Goal: Transaction & Acquisition: Download file/media

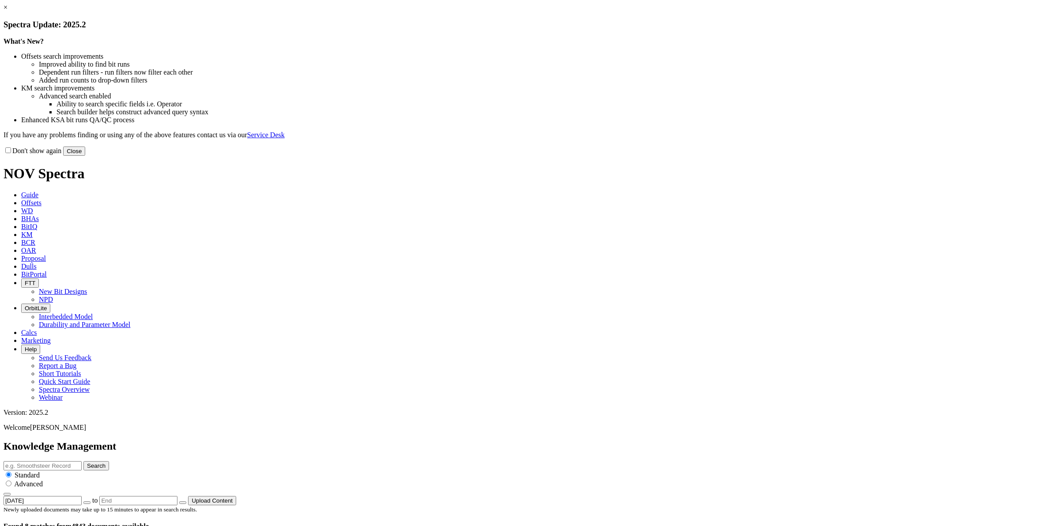
click at [85, 156] on button "Close" at bounding box center [74, 151] width 22 height 9
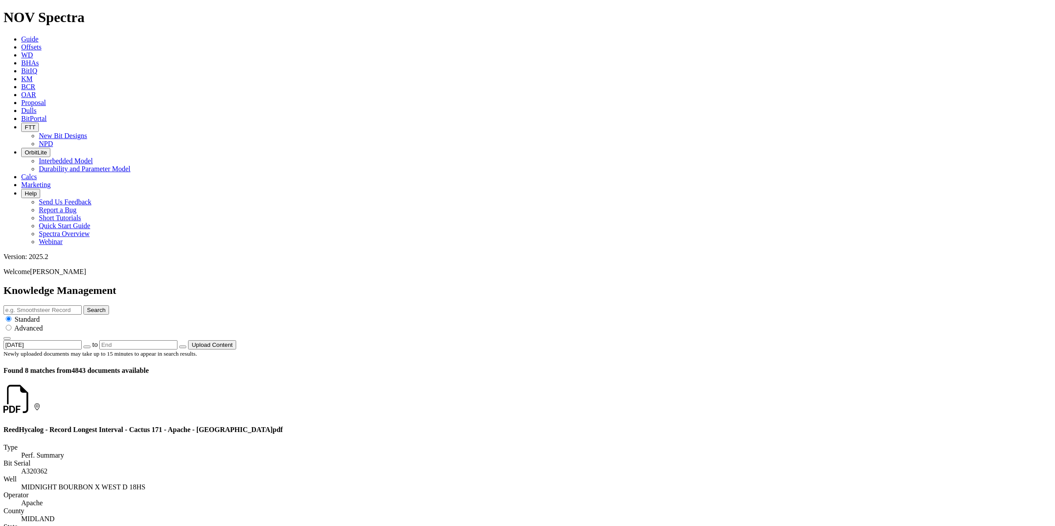
click at [34, 403] on icon at bounding box center [34, 407] width 0 height 8
